Goal: Transaction & Acquisition: Purchase product/service

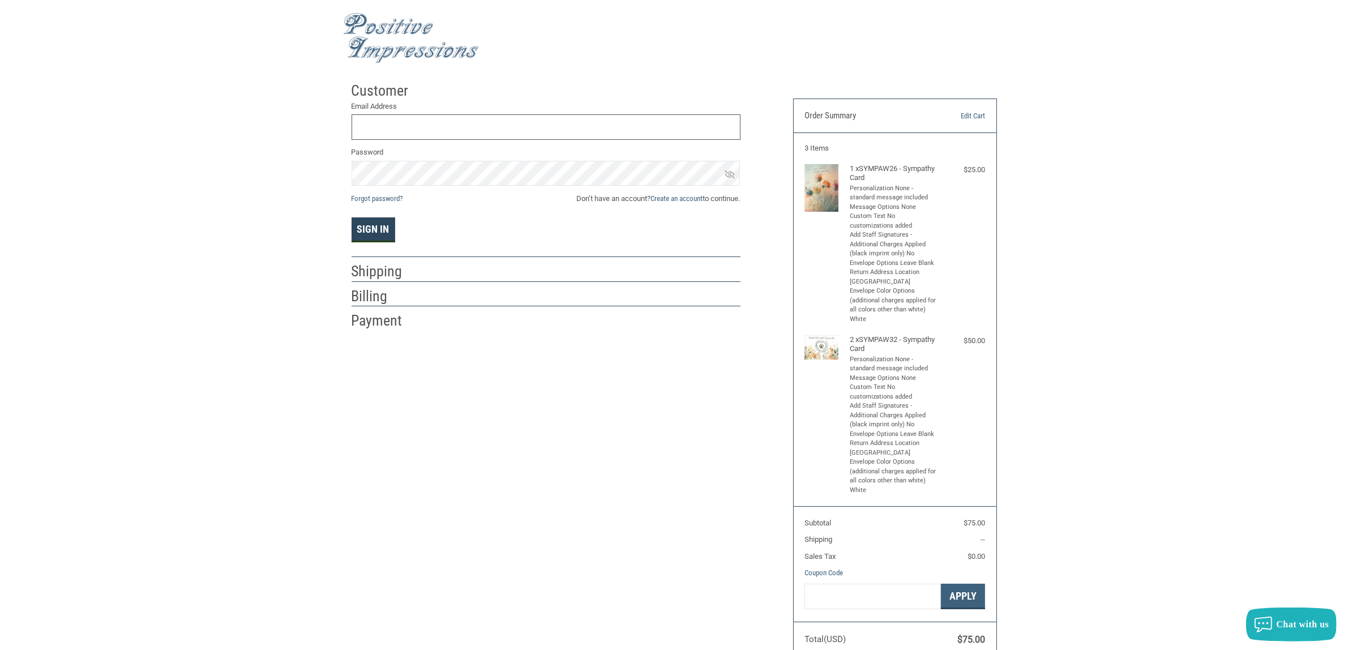
type input "[EMAIL_ADDRESS][DOMAIN_NAME]"
click at [378, 227] on button "Sign In" at bounding box center [374, 229] width 44 height 25
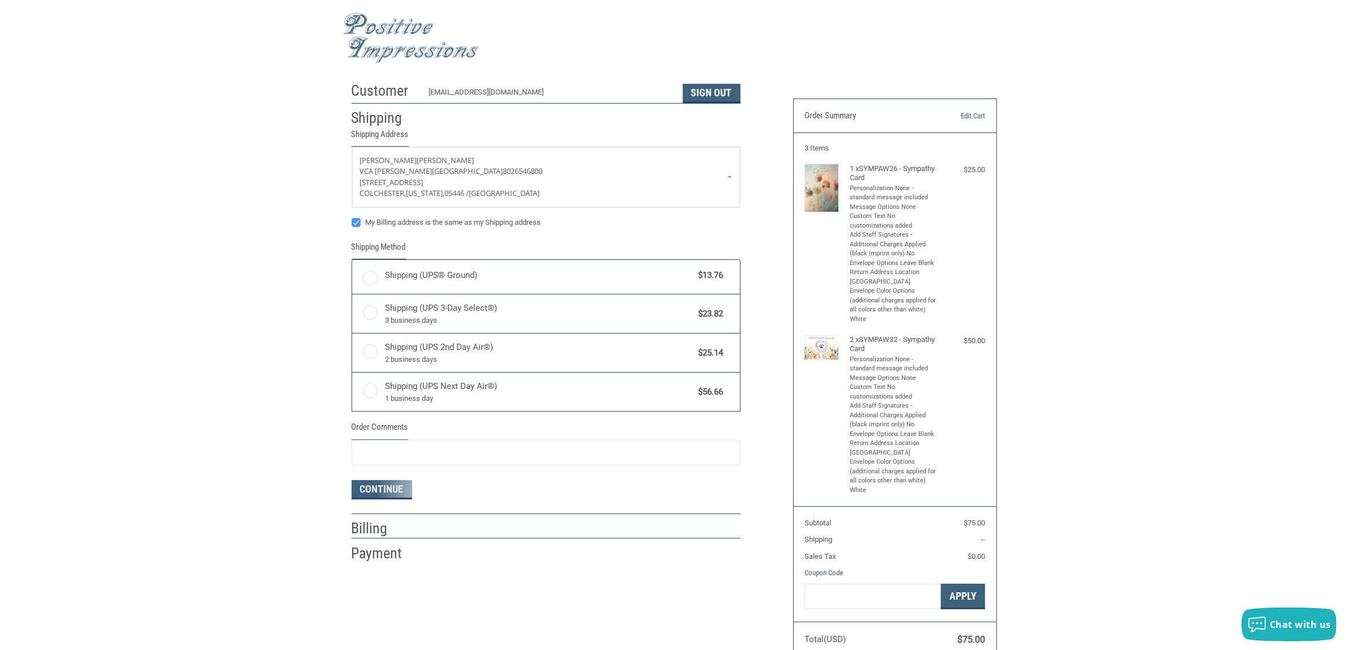
radio input "true"
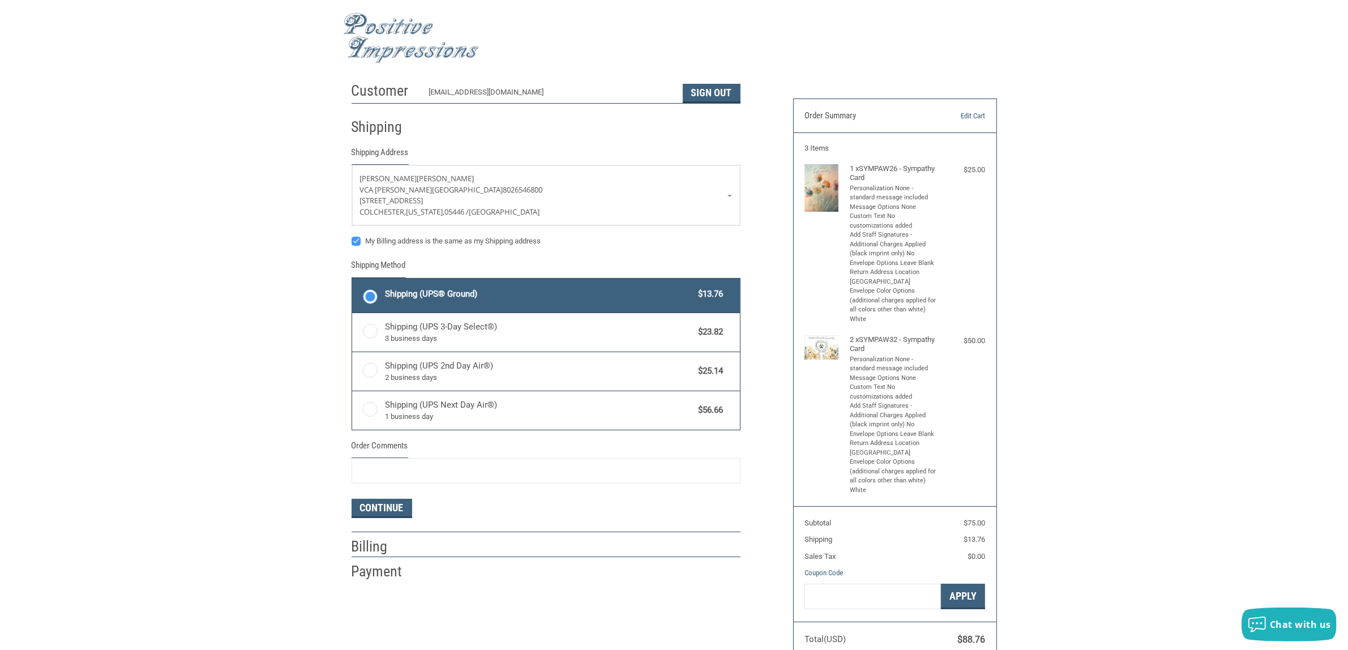
click at [395, 23] on img at bounding box center [411, 38] width 136 height 50
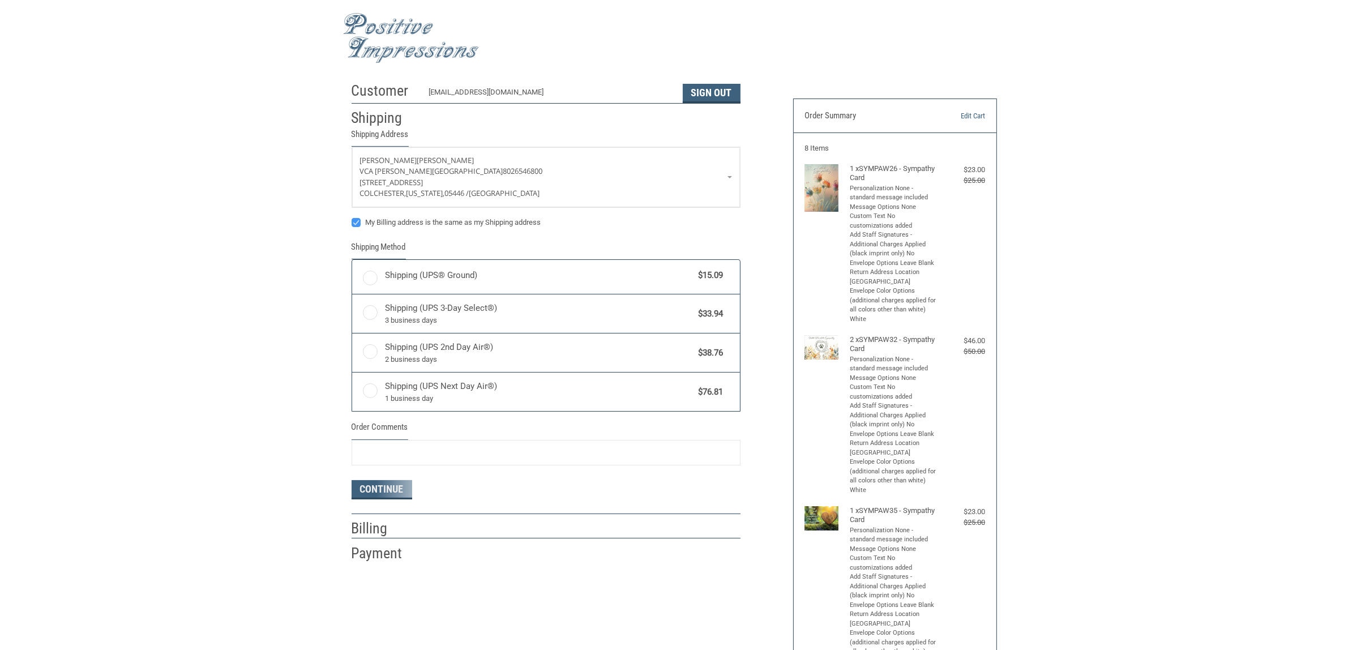
radio input "true"
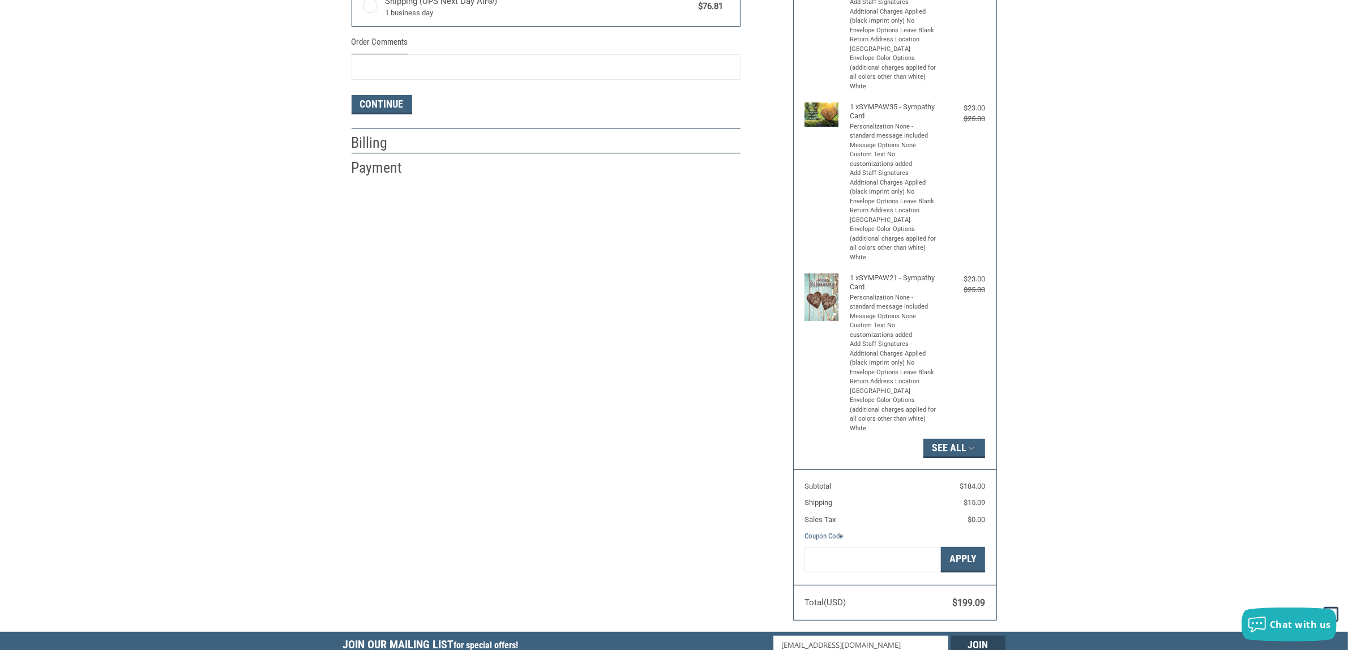
scroll to position [409, 0]
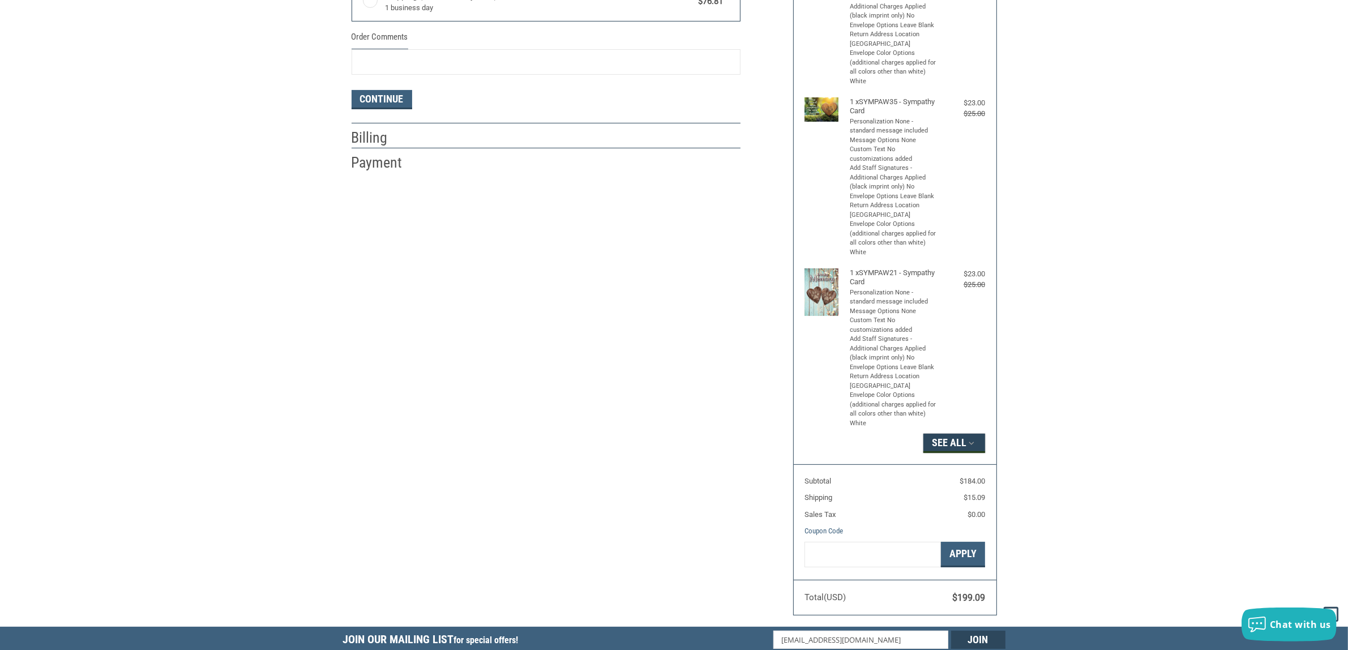
click at [957, 437] on button "See All" at bounding box center [955, 443] width 62 height 19
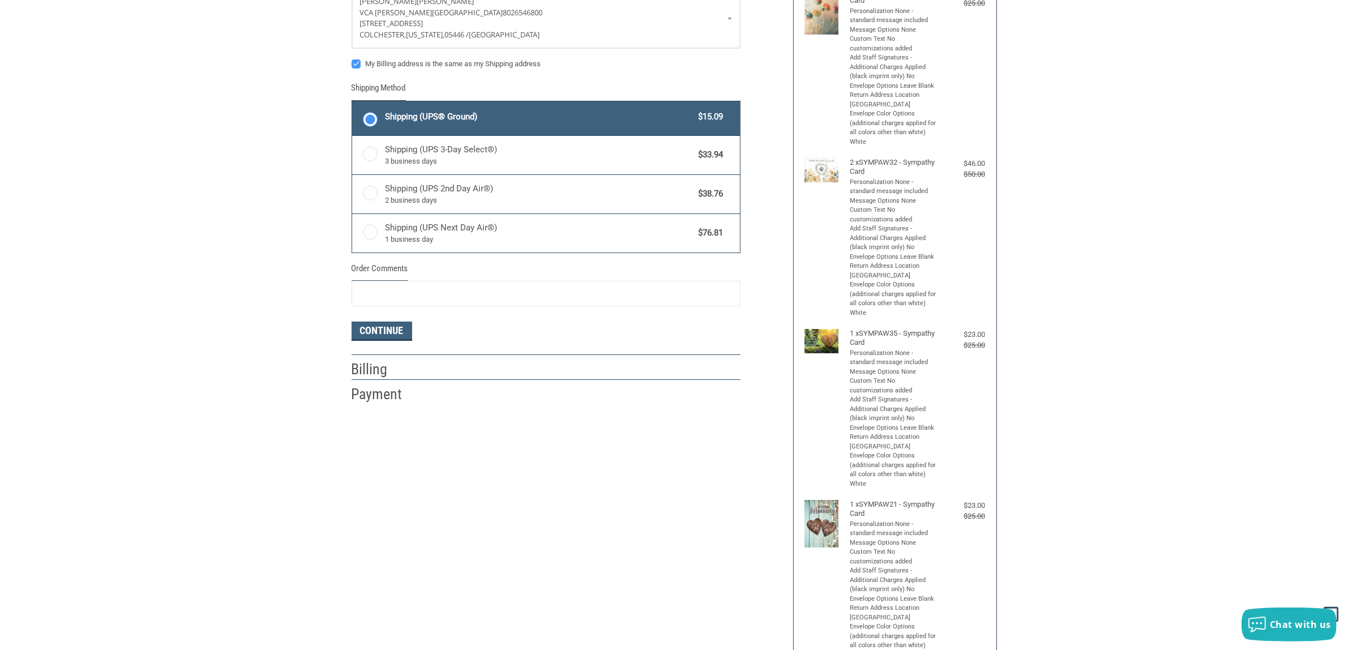
scroll to position [0, 0]
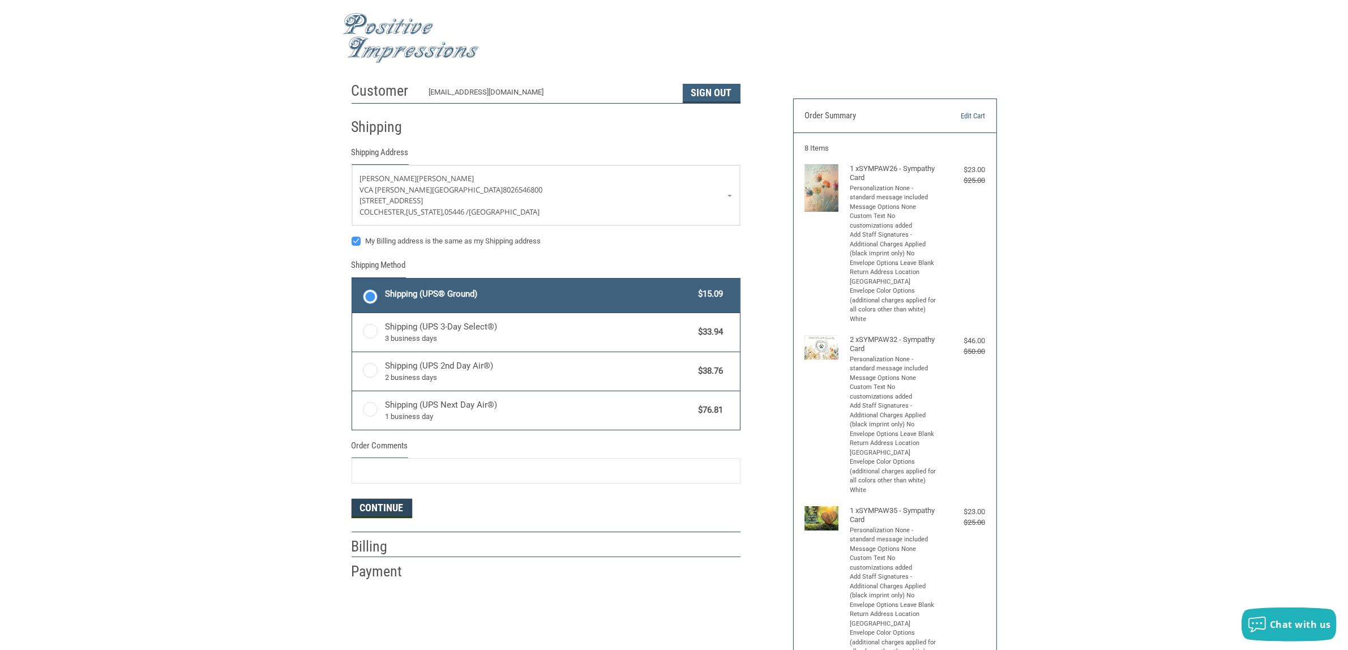
click at [389, 514] on button "Continue" at bounding box center [382, 508] width 61 height 19
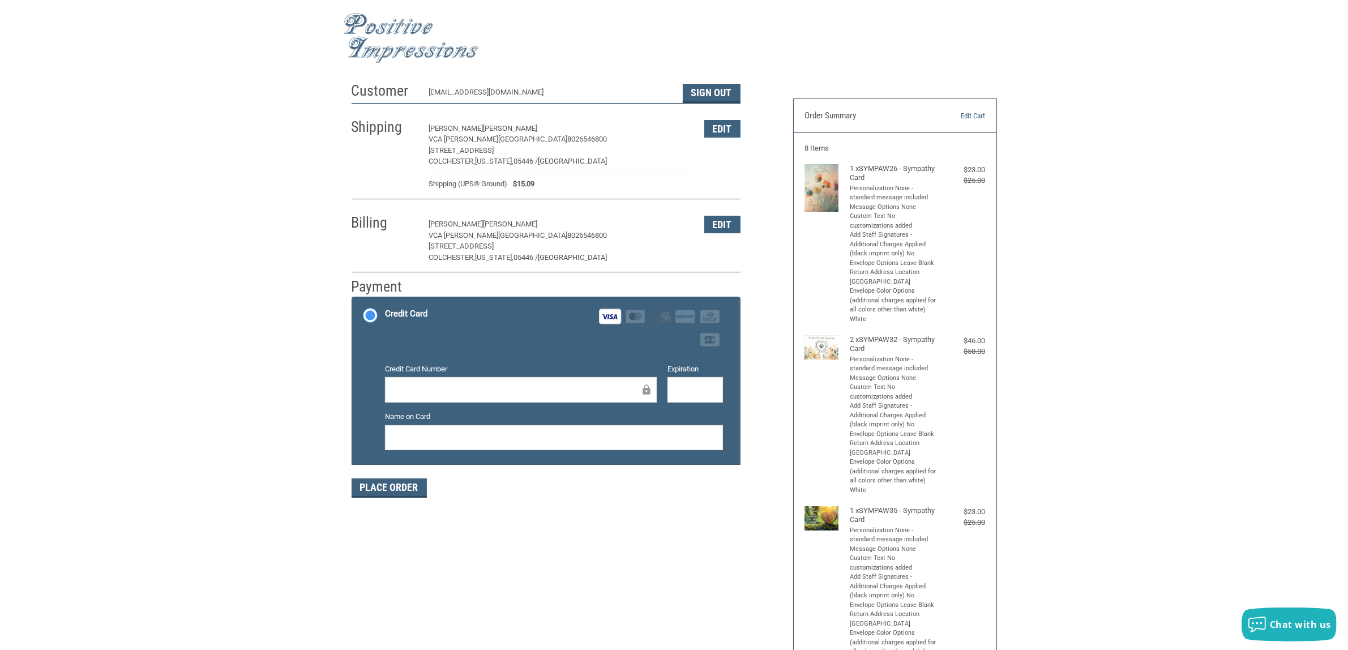
click at [678, 405] on div "Credit Card Number Expiration Name on Card" at bounding box center [553, 412] width 349 height 96
click at [586, 503] on div "Customer [EMAIL_ADDRESS][DOMAIN_NAME] Sign Out Shipping [PERSON_NAME] VCA [PERS…" at bounding box center [564, 293] width 442 height 435
click at [386, 489] on button "Place Order" at bounding box center [389, 488] width 75 height 19
